Goal: Transaction & Acquisition: Purchase product/service

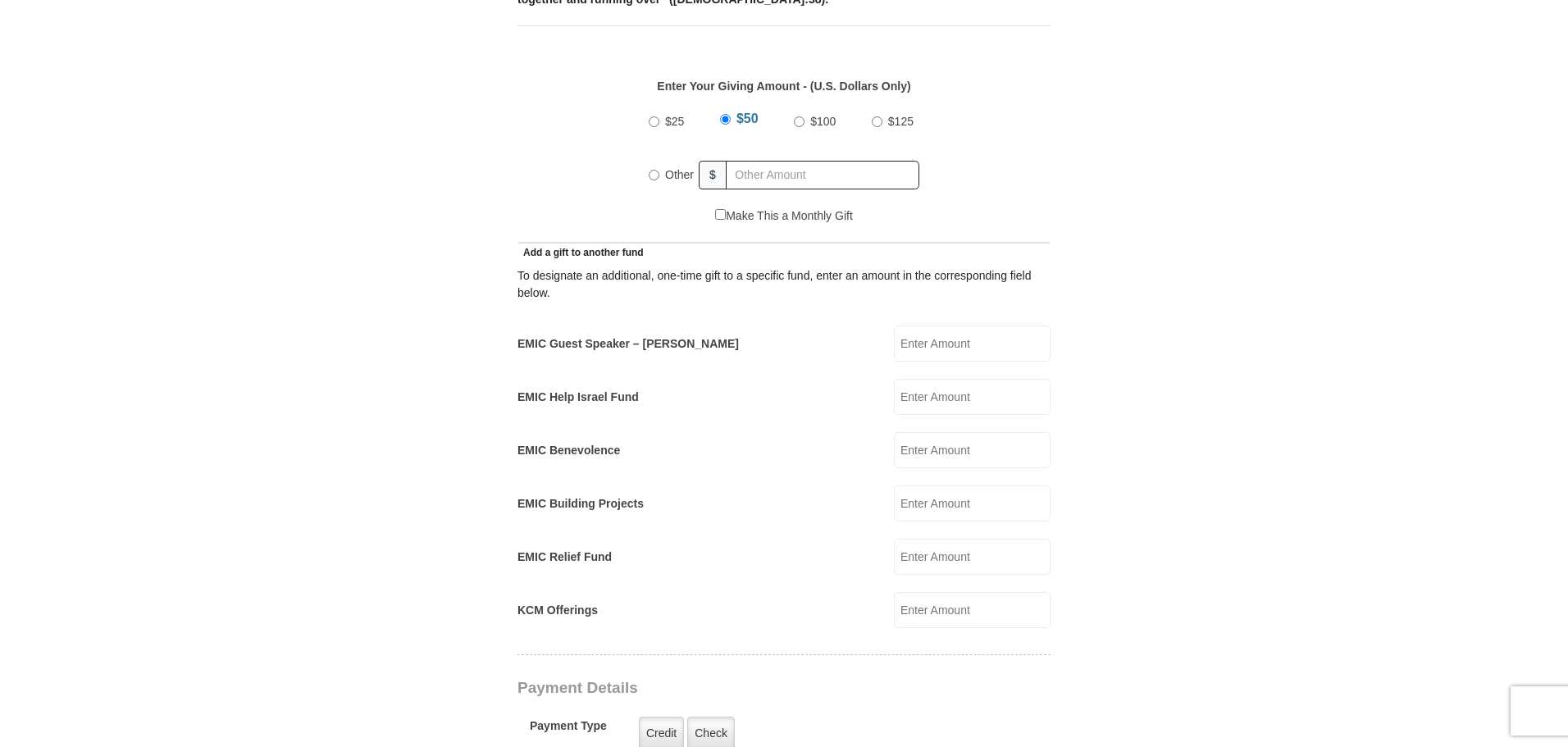
scroll to position [746, 0]
click at [951, 329] on input "EMIC Guest Speaker – [PERSON_NAME]" at bounding box center [971, 341] width 157 height 37
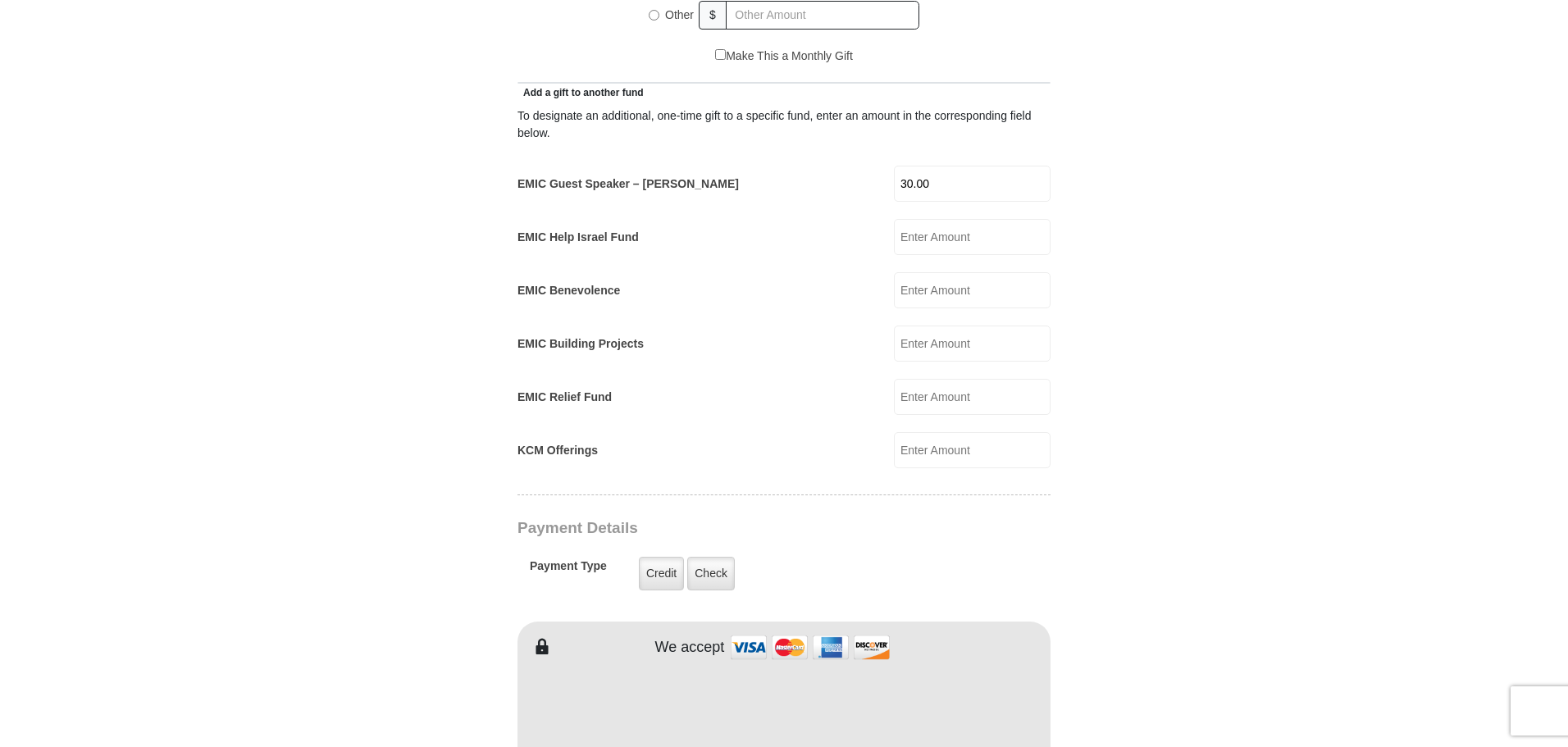
scroll to position [927, 0]
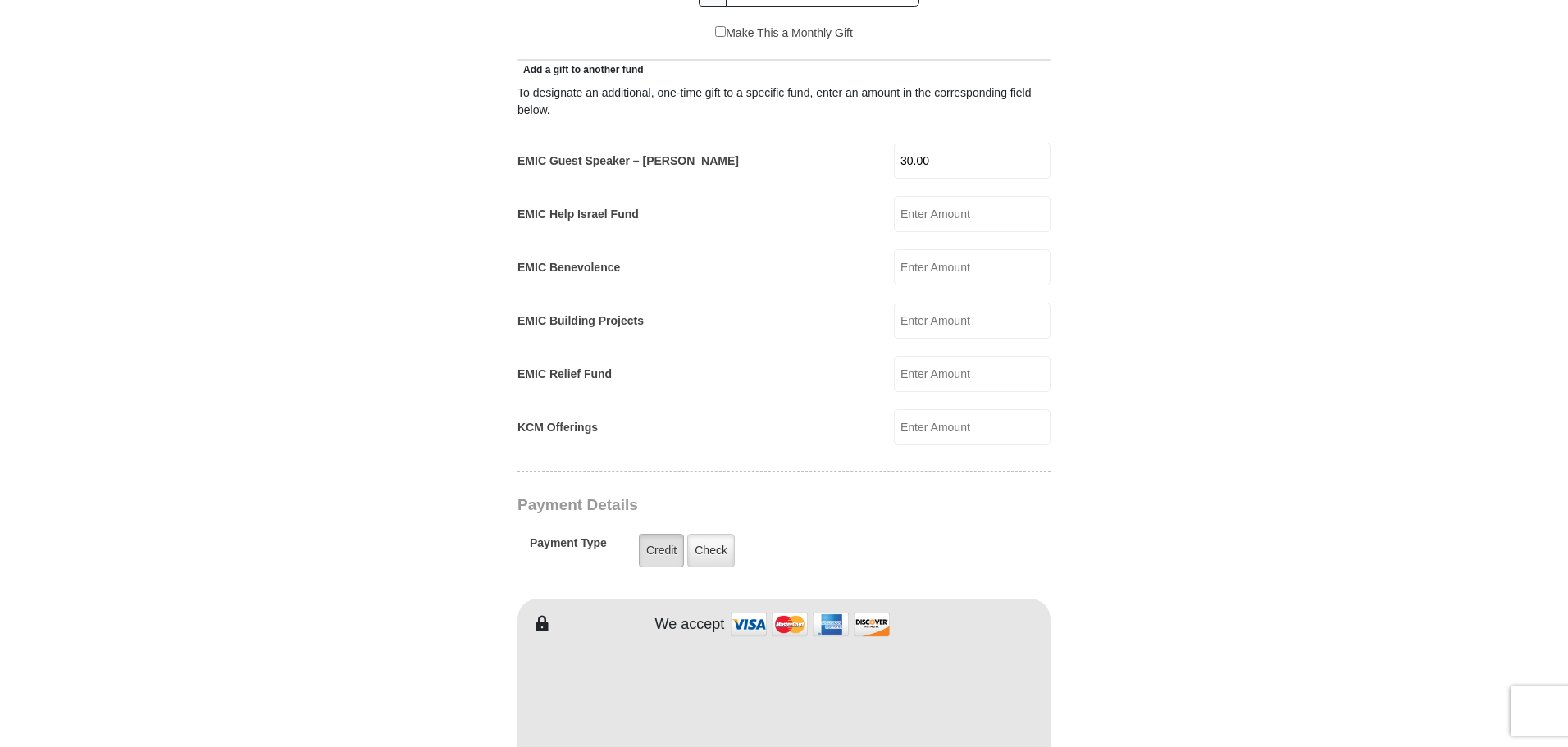
type input "30.00"
click at [668, 538] on label "Credit" at bounding box center [662, 551] width 45 height 34
click at [0, 0] on input "Credit" at bounding box center [0, 0] width 0 height 0
type input "[PERSON_NAME]"
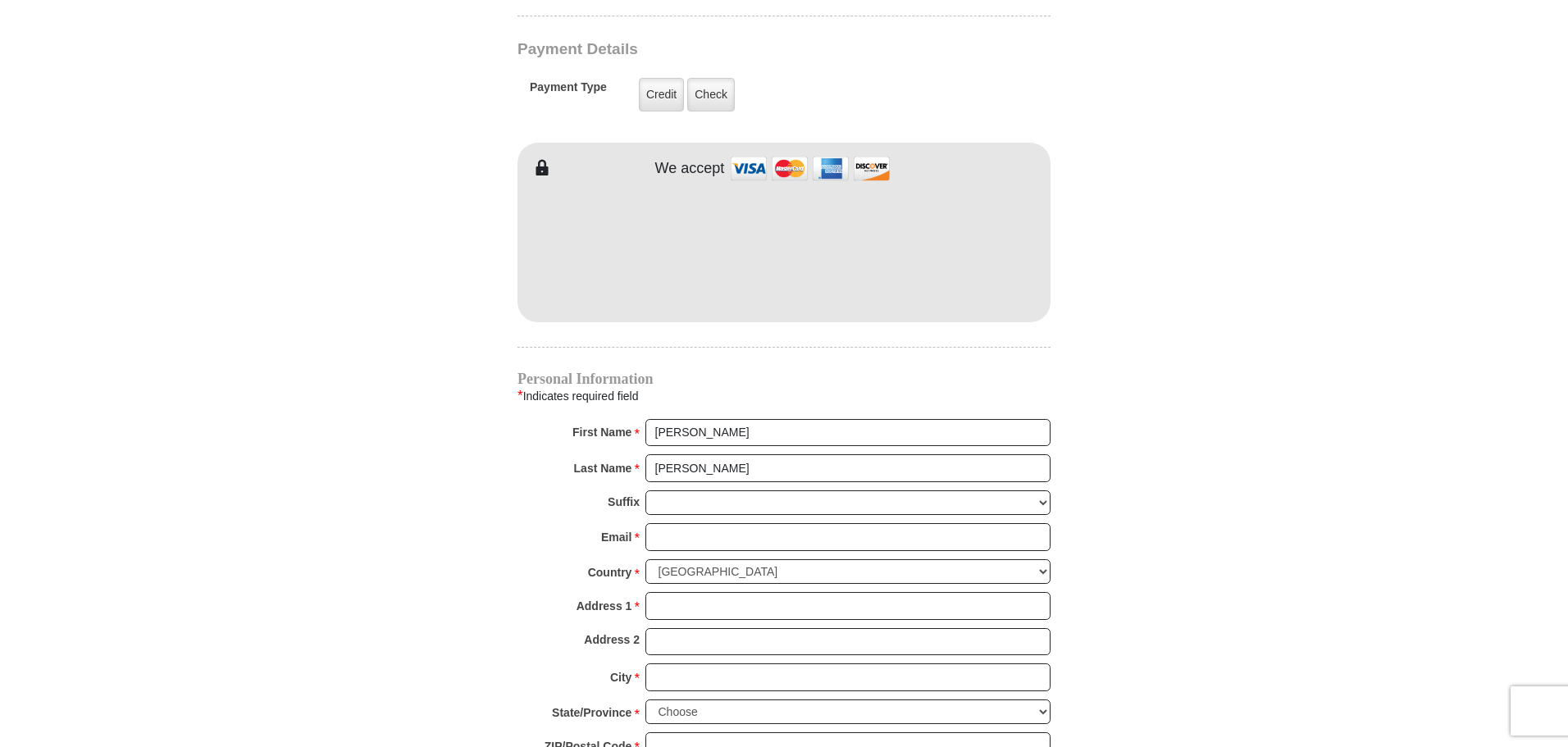
scroll to position [1409, 0]
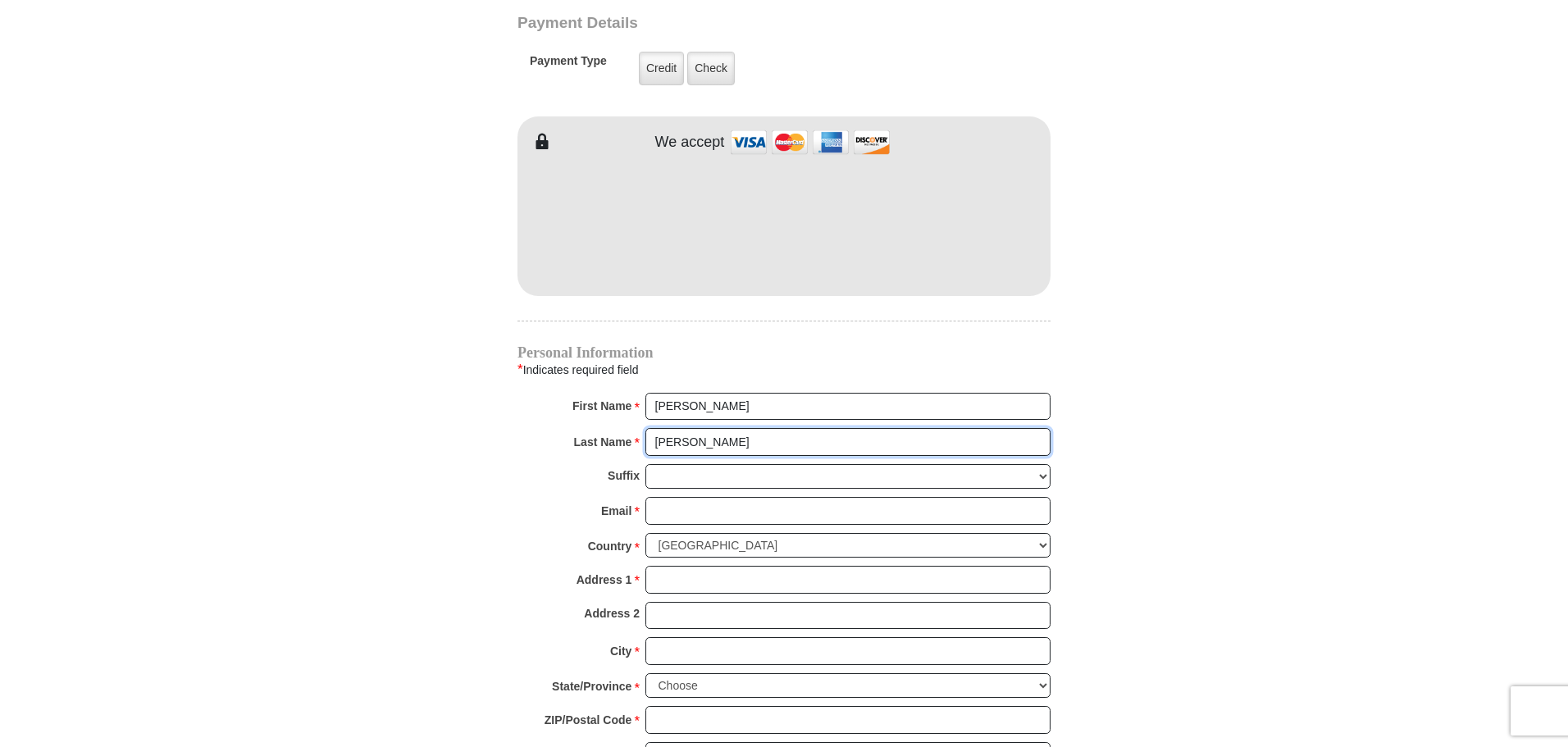
click at [649, 428] on input "[PERSON_NAME]" at bounding box center [847, 442] width 405 height 28
type input "[PERSON_NAME]"
click at [668, 498] on input "Email *" at bounding box center [847, 511] width 405 height 28
type input "[EMAIL_ADDRESS][DOMAIN_NAME]"
type input "[STREET_ADDRESS]"
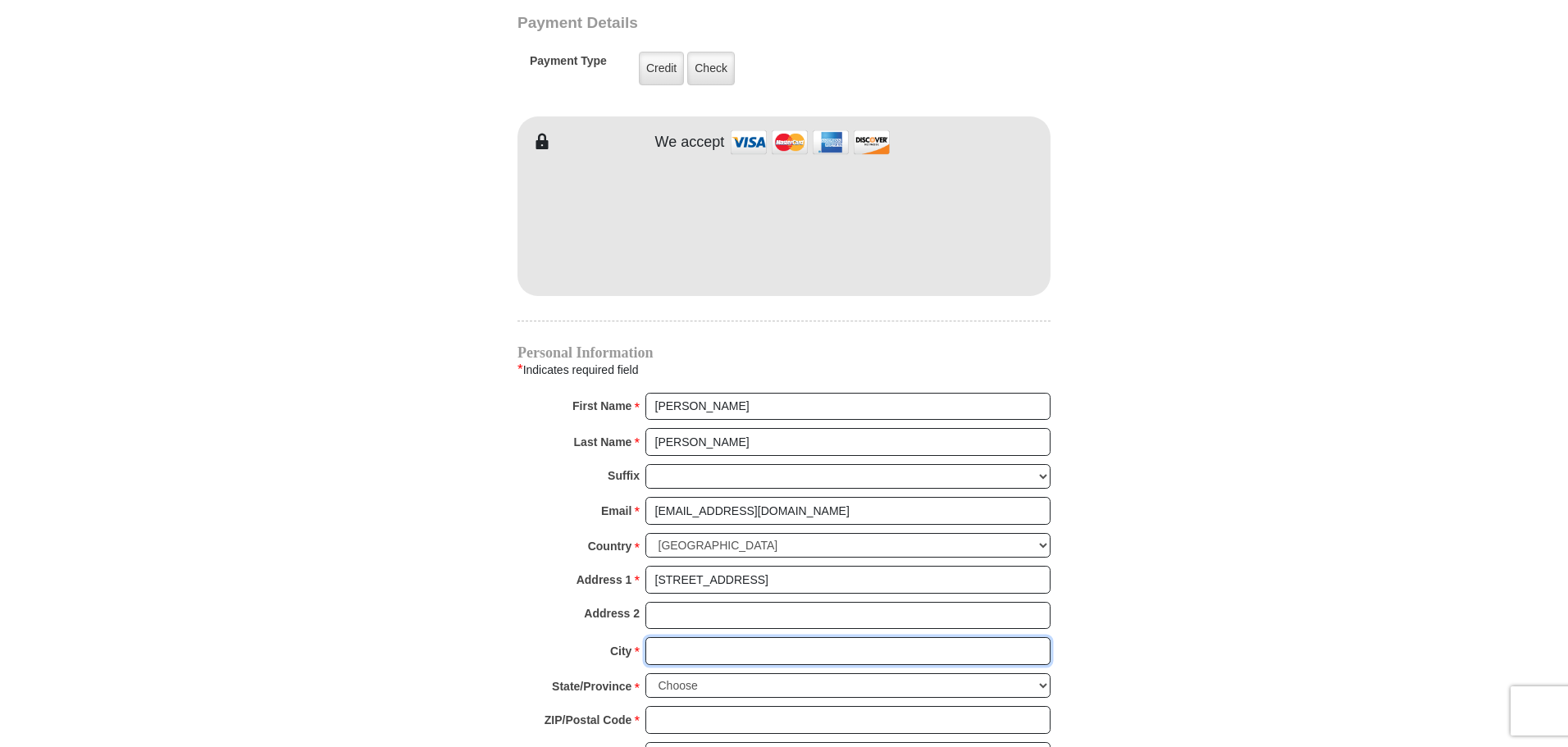
type input "[PERSON_NAME]"
select select "NV"
type input "89044"
type input "7023706153"
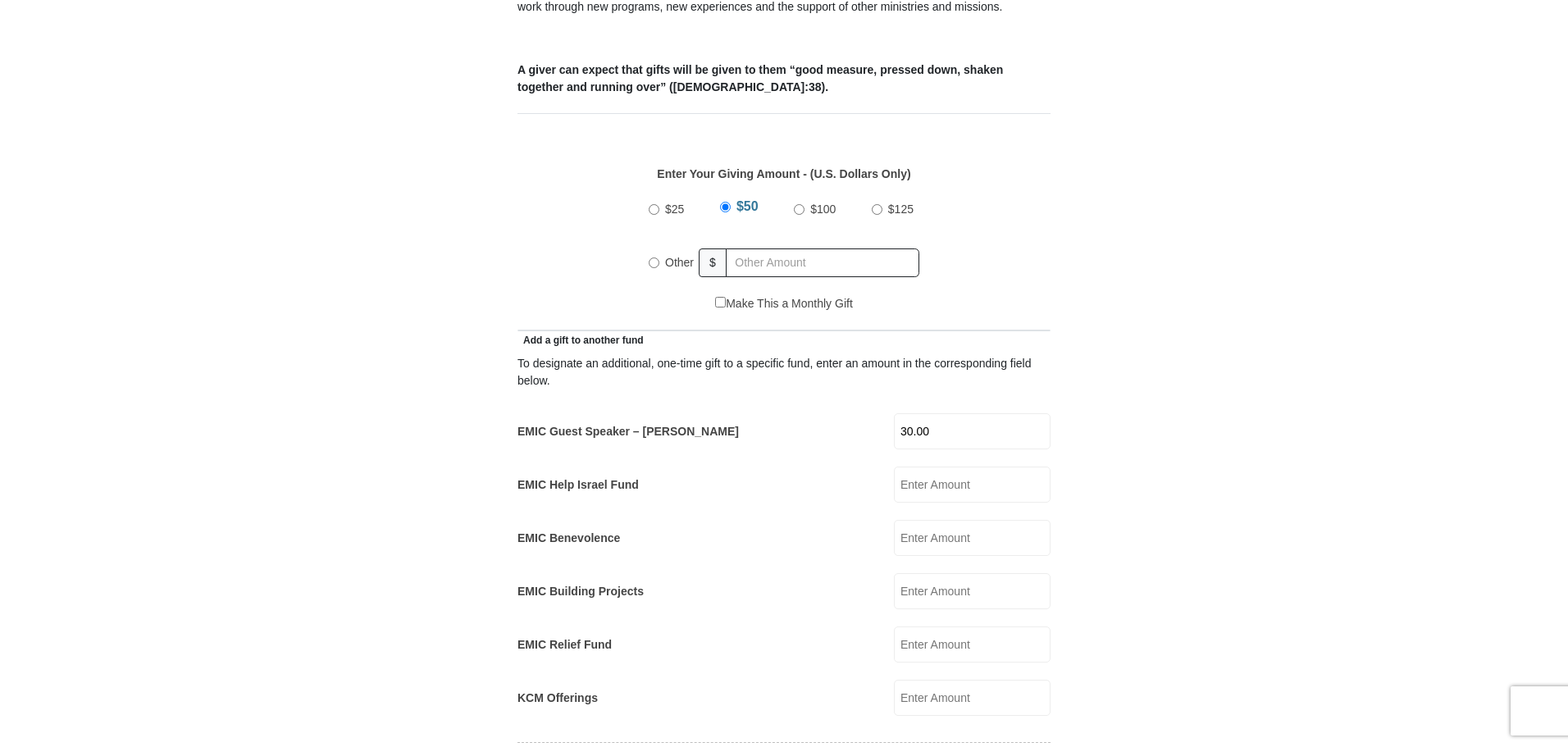
scroll to position [642, 0]
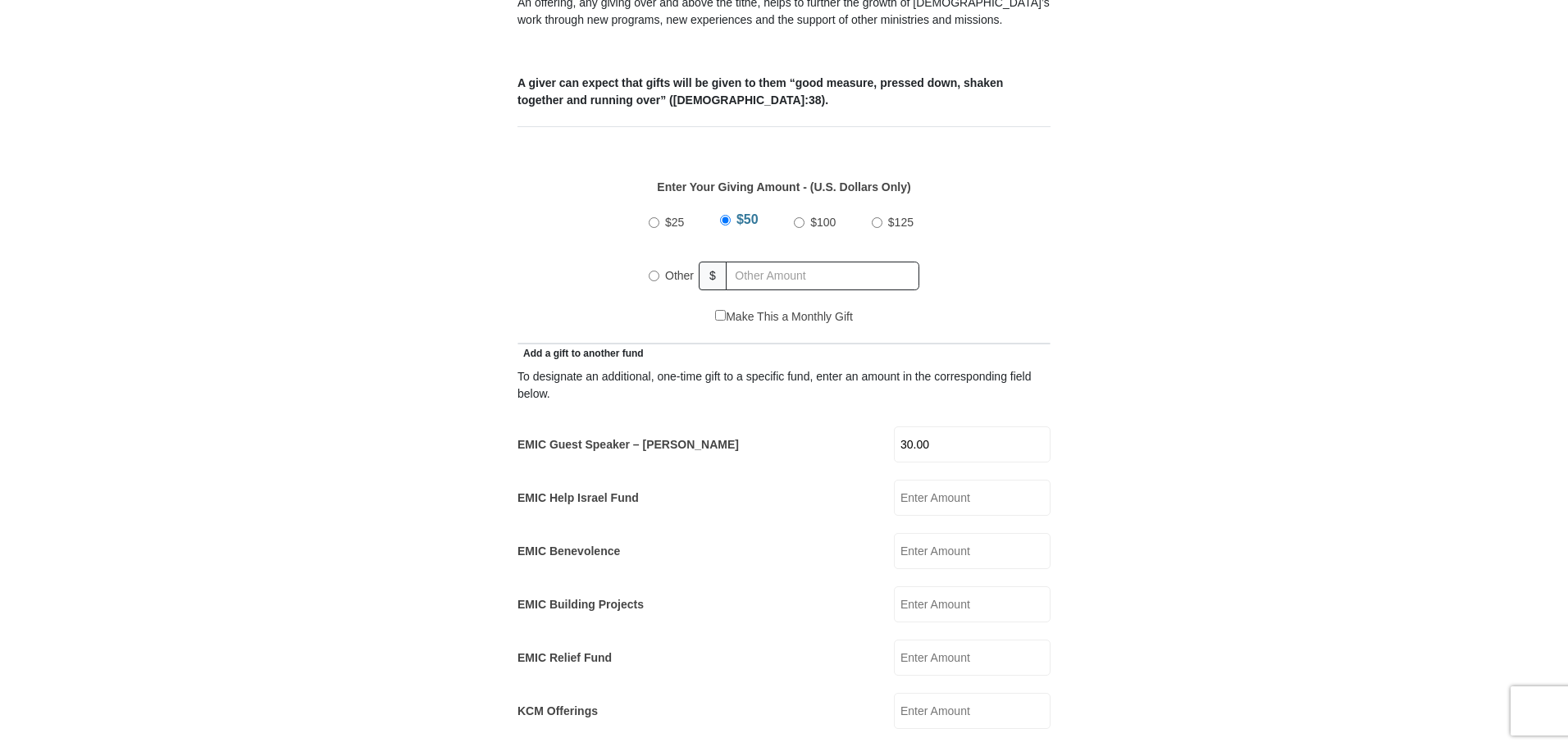
click at [656, 270] on input "Other" at bounding box center [654, 275] width 11 height 11
radio input "true"
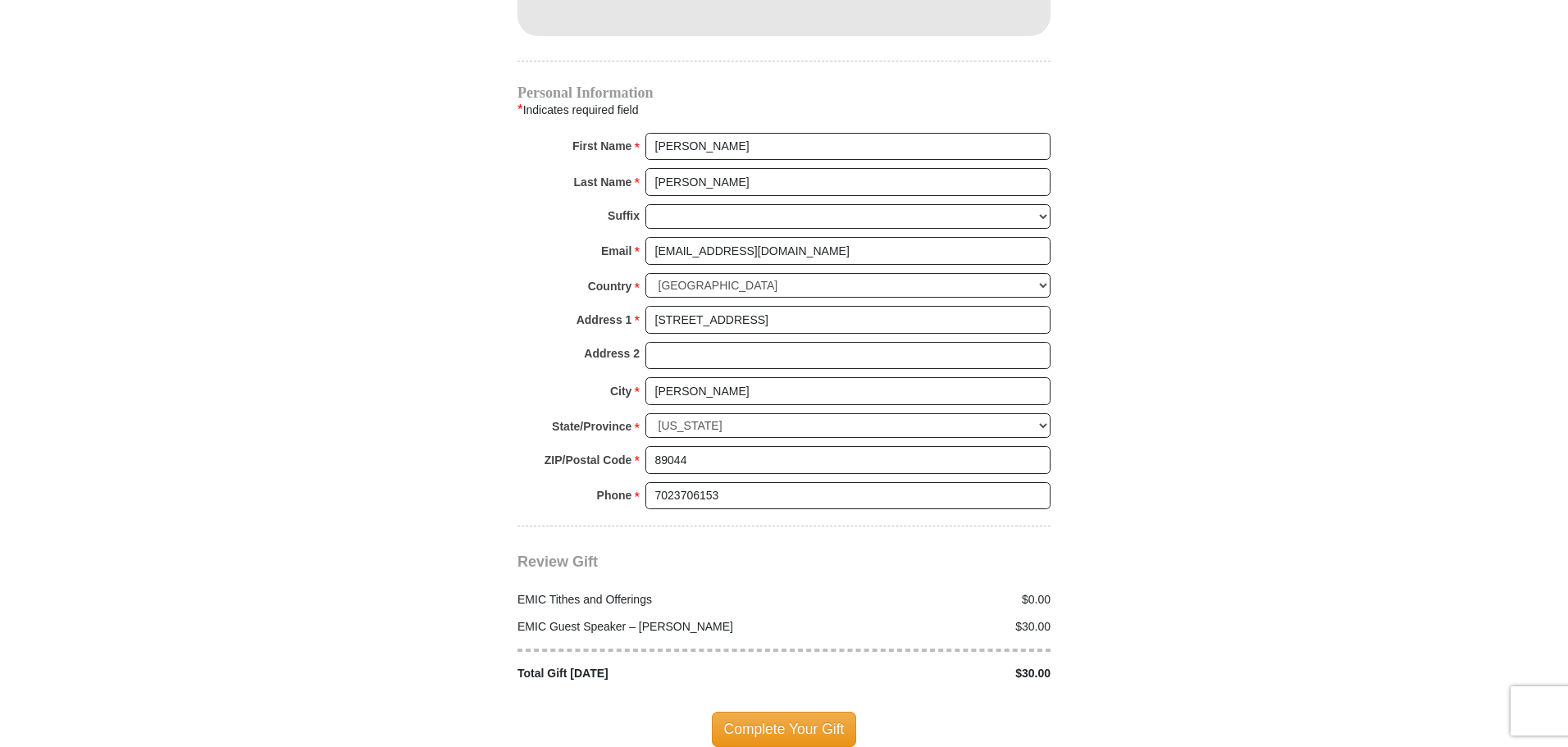
scroll to position [1681, 0]
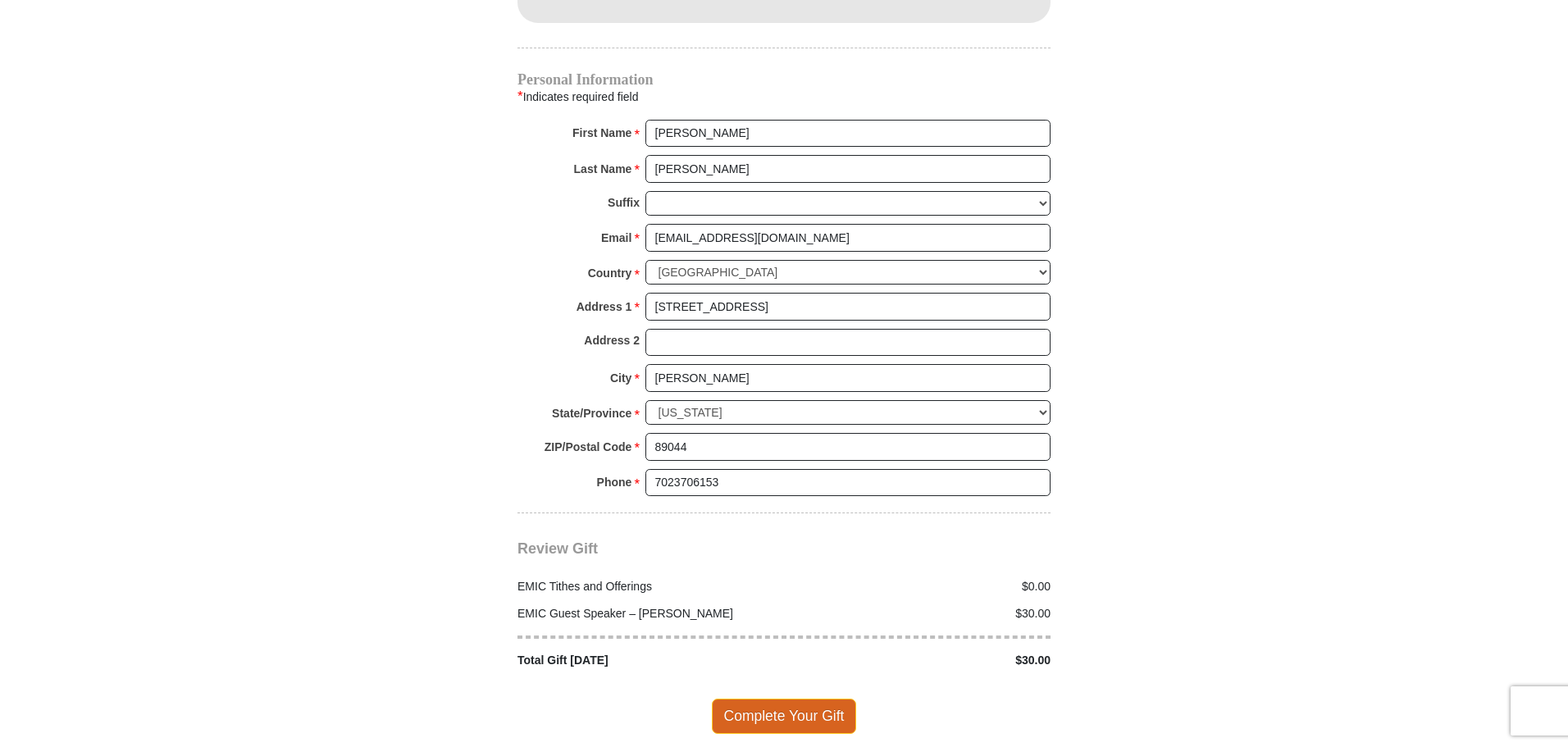
click at [747, 704] on span "Complete Your Gift" at bounding box center [784, 715] width 145 height 35
